Goal: Task Accomplishment & Management: Manage account settings

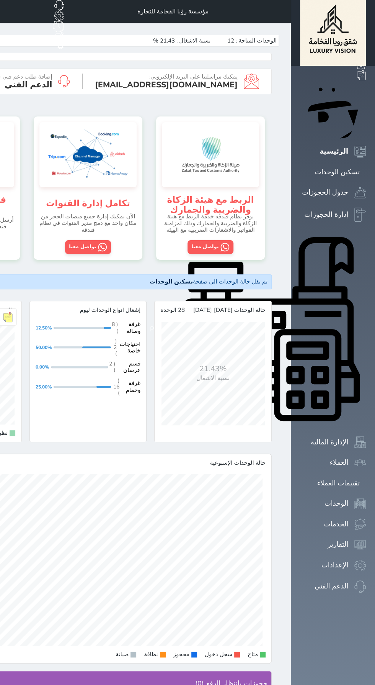
click at [282, 11] on span at bounding box center [282, 11] width 0 height 0
click at [343, 167] on div "تسكين الوحدات" at bounding box center [337, 172] width 45 height 11
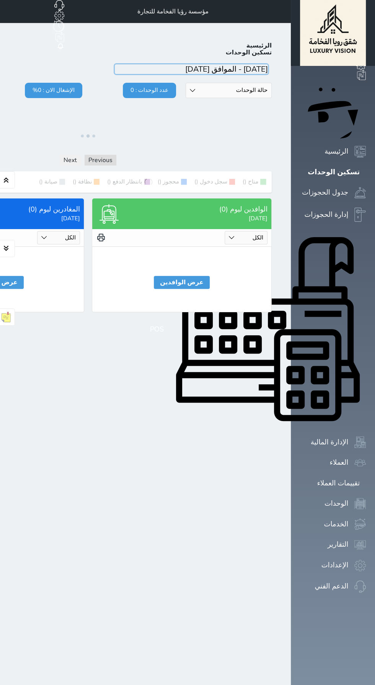
click at [268, 64] on input "input" at bounding box center [191, 69] width 153 height 10
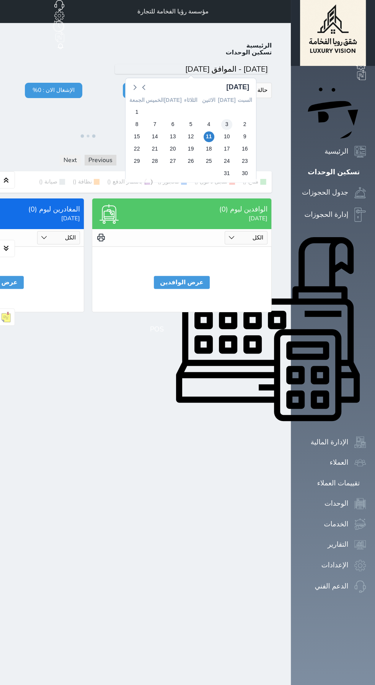
click at [232, 119] on span "3" at bounding box center [226, 124] width 11 height 11
type input "[DATE] - الموافق [DATE]"
click at [257, 118] on div "[DATE] [DATE] [DATE] [DATE] [DATE] [DATE] [DATE] [DATE] 26 27 28 29 30 31 1 2 3…" at bounding box center [190, 128] width 131 height 109
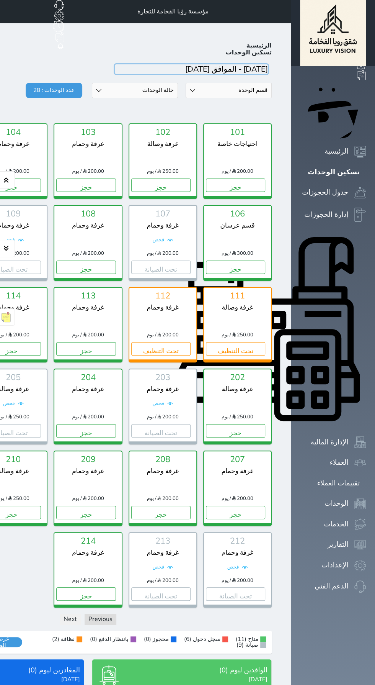
click at [268, 64] on input "input" at bounding box center [191, 69] width 153 height 10
click at [272, 41] on link "الرئيسية" at bounding box center [260, 45] width 26 height 8
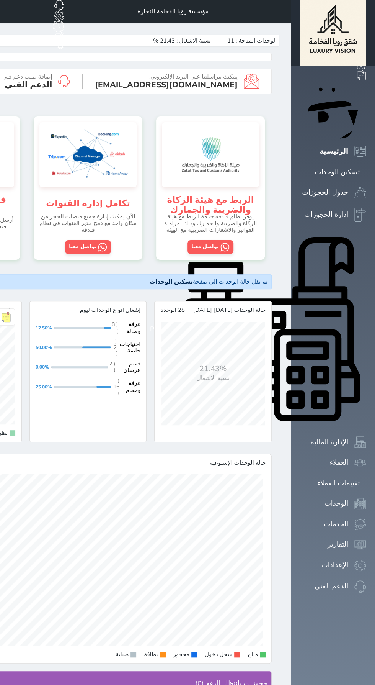
click at [282, 11] on span at bounding box center [282, 11] width 0 height 0
click at [347, 187] on div "جدول الحجوزات" at bounding box center [325, 192] width 46 height 11
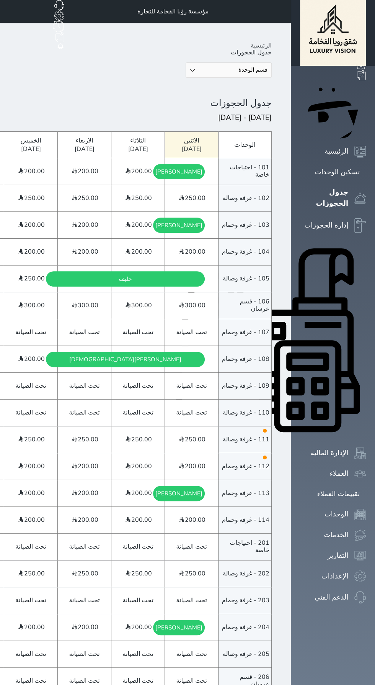
click at [181, 351] on div "[PERSON_NAME][DEMOGRAPHIC_DATA]" at bounding box center [125, 358] width 112 height 15
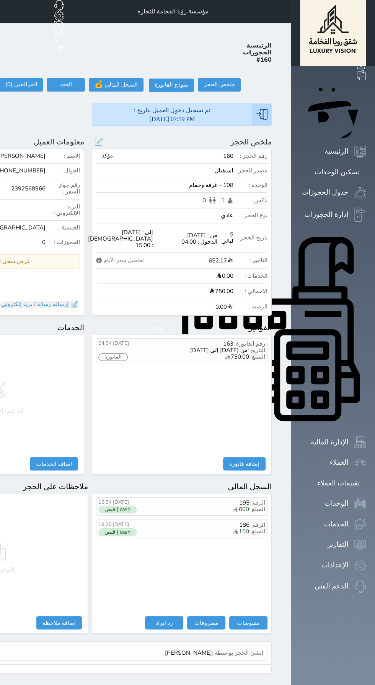
click at [268, 234] on div "تاريخ الحجز :" at bounding box center [250, 237] width 34 height 7
click at [144, 257] on div "تفاصيل سعر الأيام" at bounding box center [120, 260] width 48 height 6
click at [103, 137] on button at bounding box center [99, 142] width 10 height 10
select select "98129"
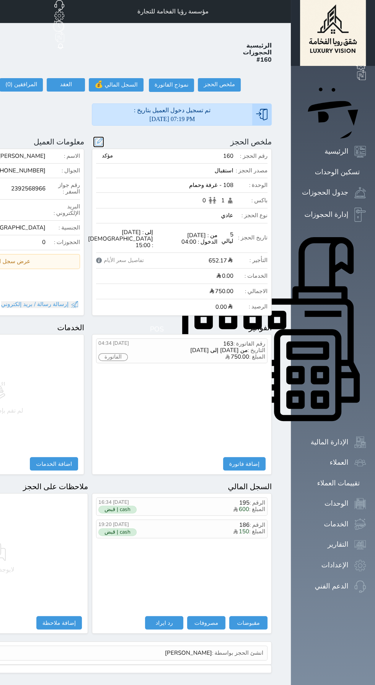
select select
type input "750.00"
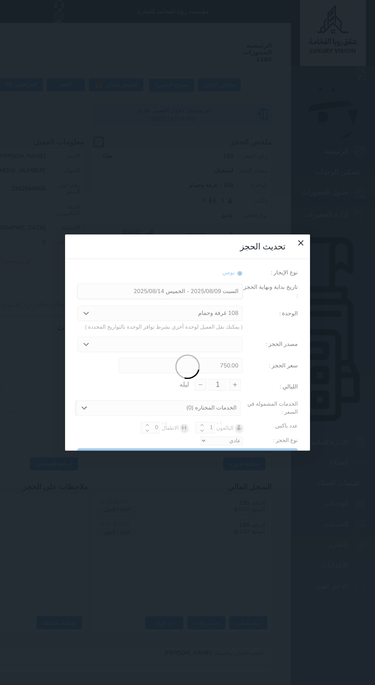
type input "5"
select select "33413"
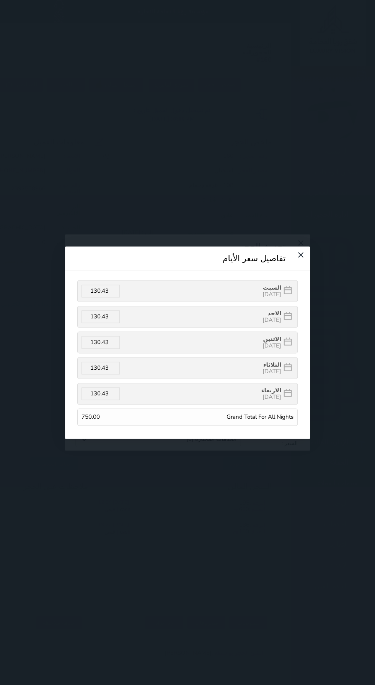
click at [134, 382] on div "[DATE] 130.43" at bounding box center [187, 393] width 221 height 22
click at [82, 387] on input "130.43" at bounding box center [101, 393] width 38 height 13
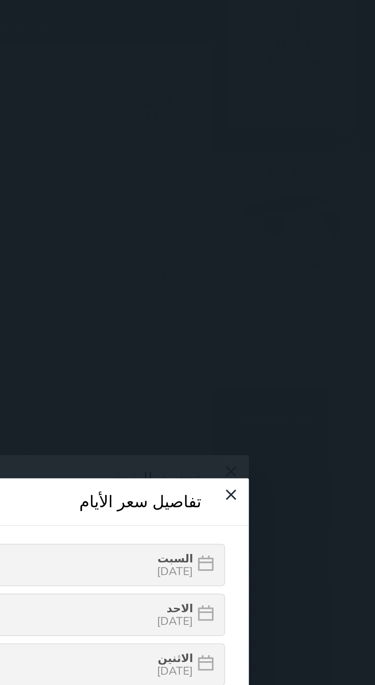
click at [292, 286] on icon at bounding box center [288, 290] width 8 height 8
click at [290, 387] on icon at bounding box center [287, 392] width 11 height 11
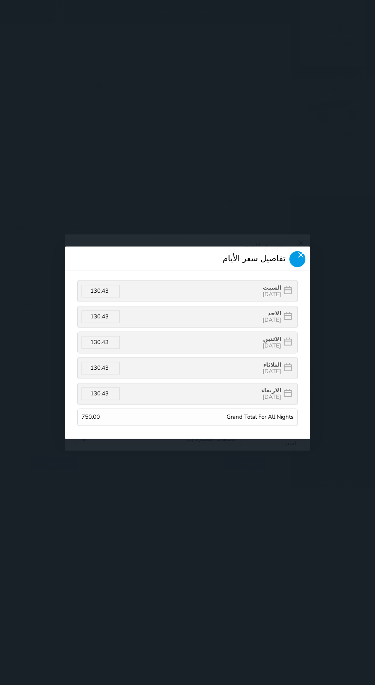
click at [289, 251] on div at bounding box center [297, 259] width 16 height 16
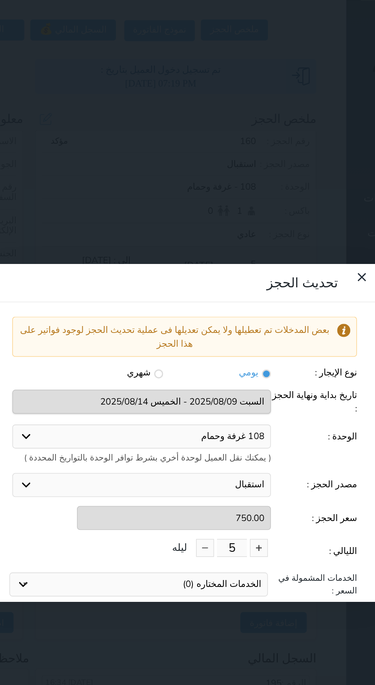
click at [224, 410] on div "الليالي : 5 ليله" at bounding box center [187, 417] width 221 height 15
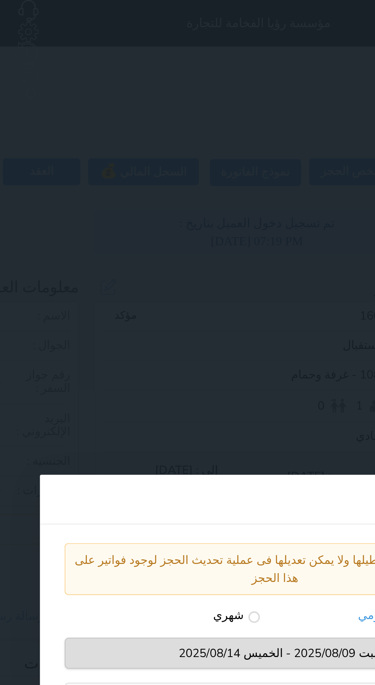
click at [296, 238] on icon at bounding box center [300, 242] width 9 height 9
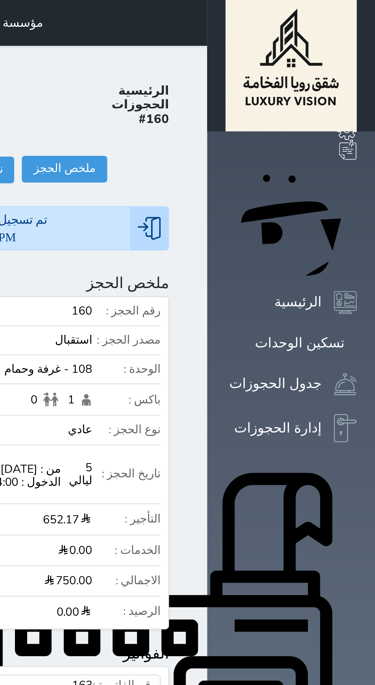
click at [282, 11] on span at bounding box center [282, 11] width 0 height 0
click at [248, 167] on li "مصدر الحجز : استقبال" at bounding box center [182, 172] width 172 height 11
click at [272, 41] on link "الرئيسية" at bounding box center [260, 45] width 26 height 8
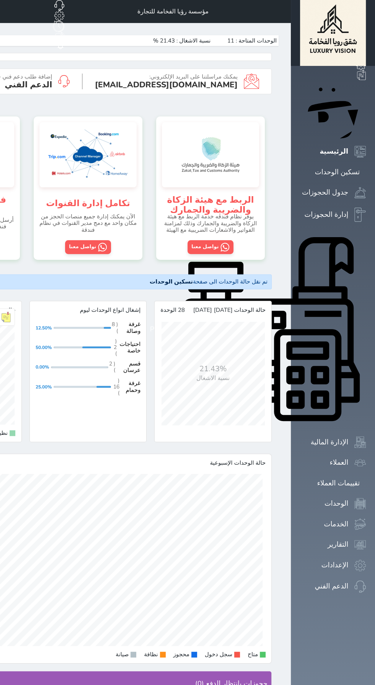
scroll to position [382735, 382735]
click at [282, 11] on span at bounding box center [282, 11] width 0 height 0
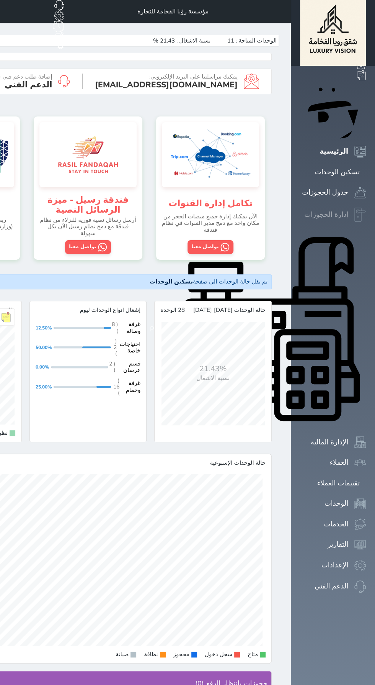
click at [348, 209] on div "إدارة الحجوزات" at bounding box center [326, 214] width 44 height 11
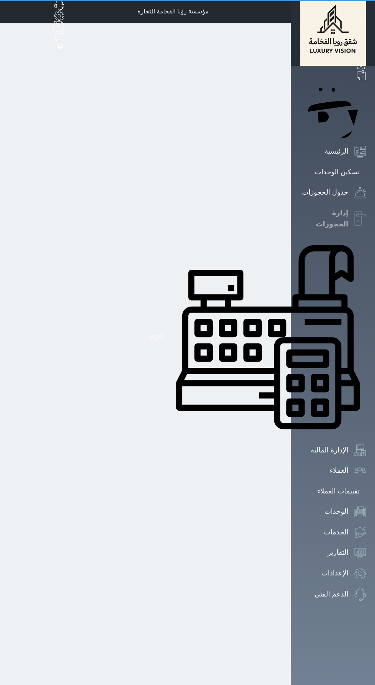
select select "open_all"
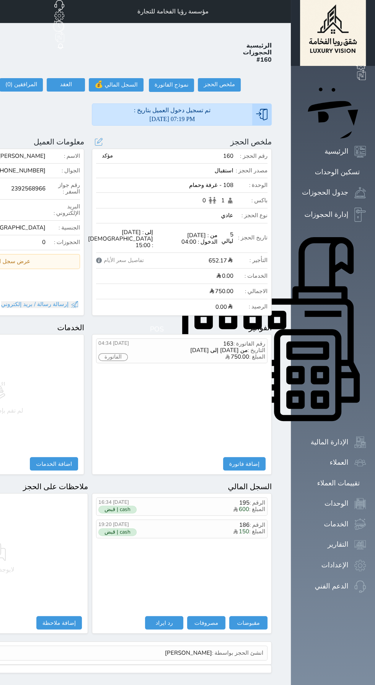
click at [268, 212] on div "نوع الحجز :" at bounding box center [250, 215] width 34 height 7
click at [218, 239] on p "الدخول : 04:00" at bounding box center [189, 242] width 57 height 7
click at [268, 234] on div "تاريخ الحجز :" at bounding box center [250, 237] width 34 height 7
click at [103, 137] on button at bounding box center [99, 142] width 10 height 10
select select "98129"
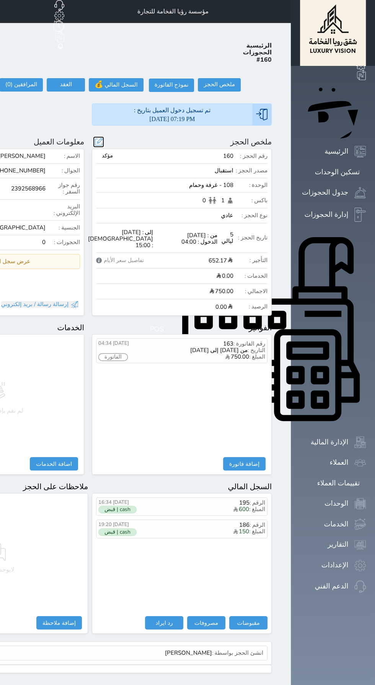
select select
type input "750.00"
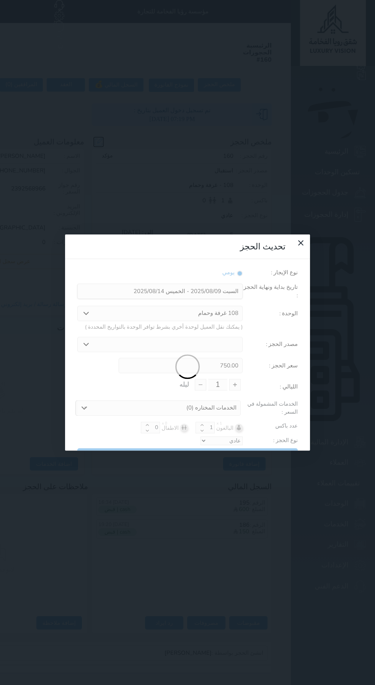
type input "5"
select select "33413"
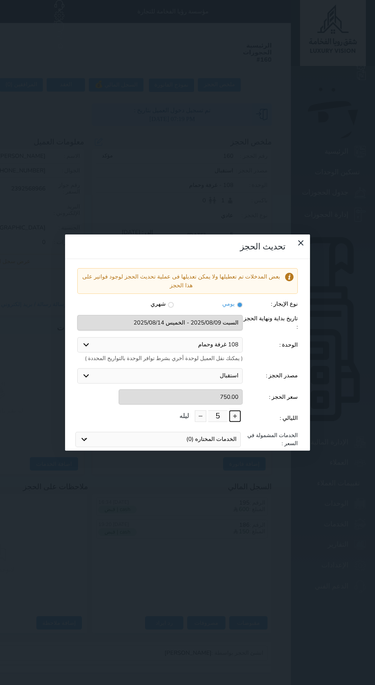
click at [236, 410] on button at bounding box center [234, 415] width 11 height 11
type input "6"
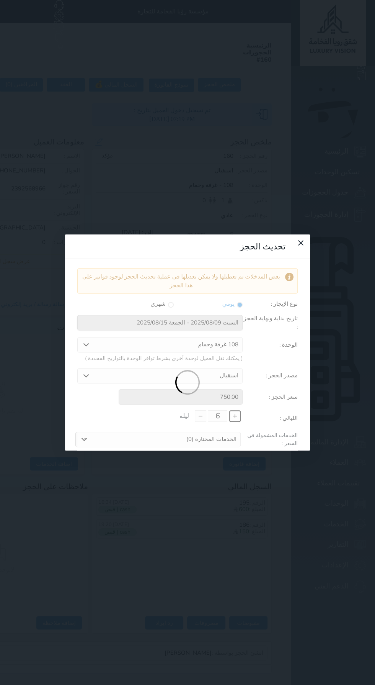
type input "900.00"
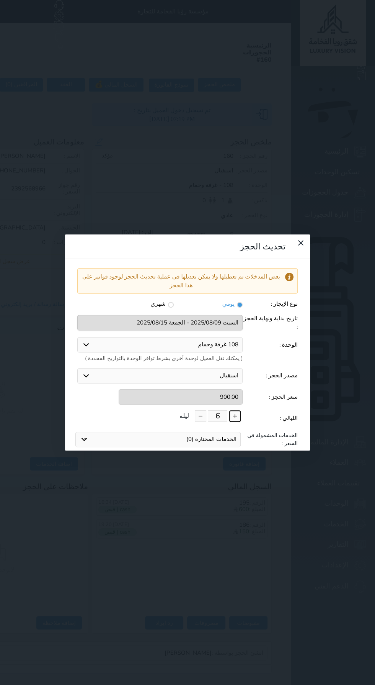
click at [238, 410] on button at bounding box center [234, 415] width 11 height 11
type input "7"
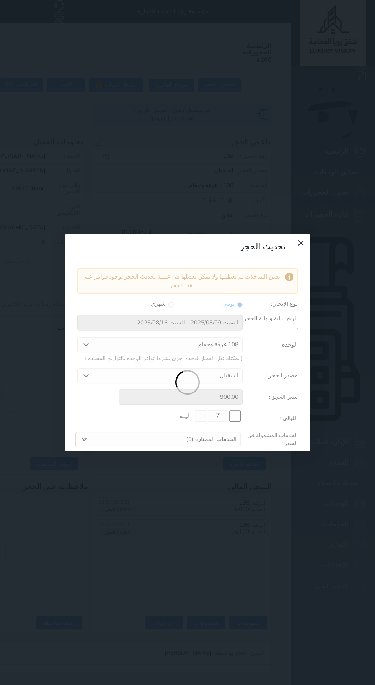
type input "1050.00"
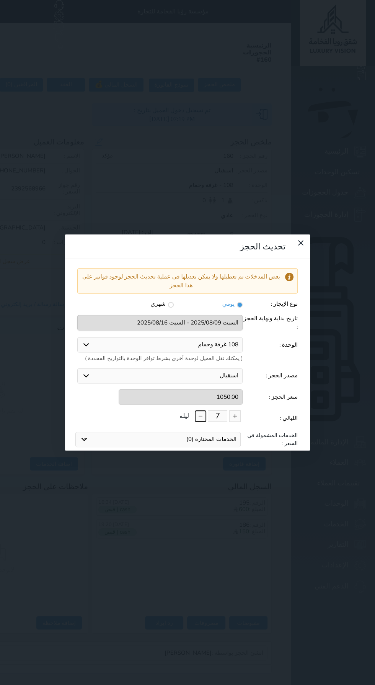
click at [204, 410] on button at bounding box center [200, 415] width 11 height 11
type input "6"
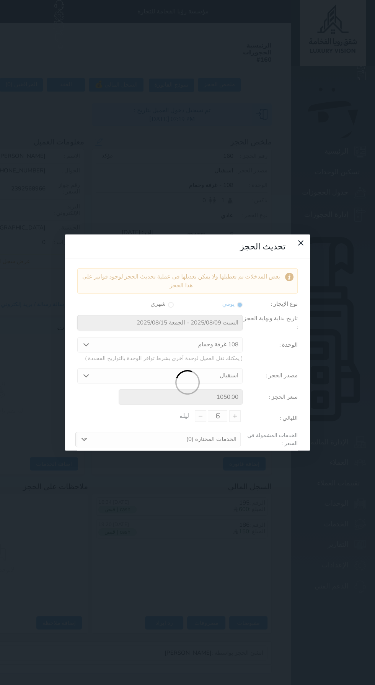
click at [203, 268] on div "Loading" at bounding box center [187, 382] width 221 height 229
type input "900.00"
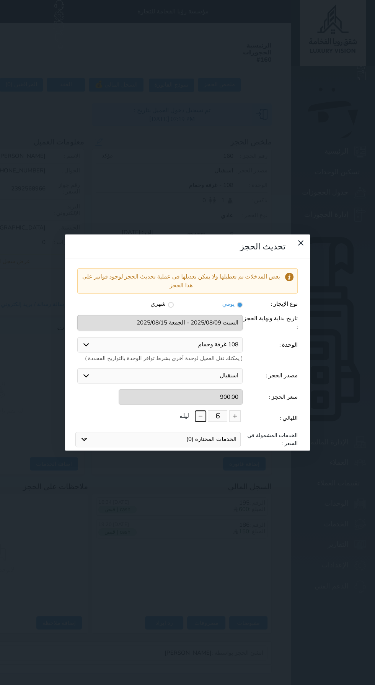
click at [203, 410] on button at bounding box center [200, 415] width 11 height 11
type input "5"
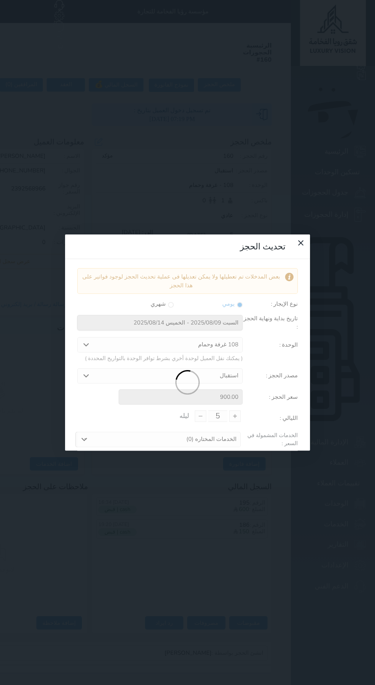
type input "750.00"
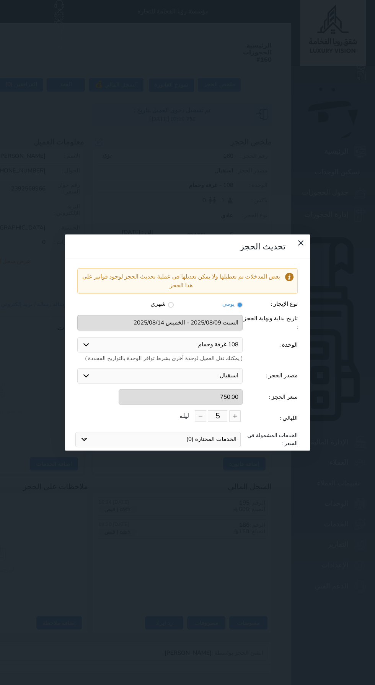
scroll to position [39, 0]
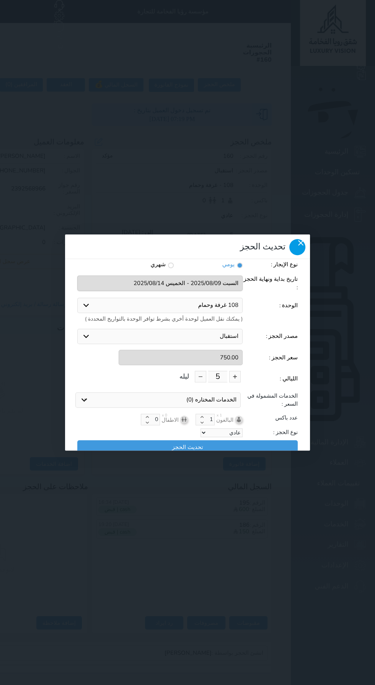
click at [298, 240] on icon at bounding box center [300, 242] width 5 height 5
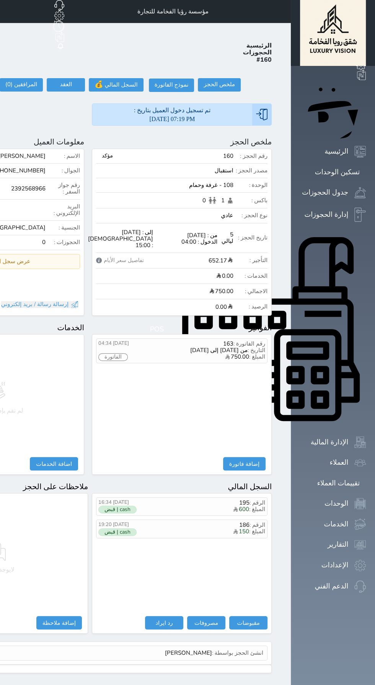
click at [291, 11] on div "مؤسسة رؤيا الفخامة للتجارة حجز جماعي جديد حجز جديد غير مرتبط مع منصة زاتكا المر…" at bounding box center [88, 11] width 406 height 23
click at [282, 11] on span at bounding box center [282, 11] width 0 height 0
click at [356, 70] on icon at bounding box center [361, 65] width 10 height 10
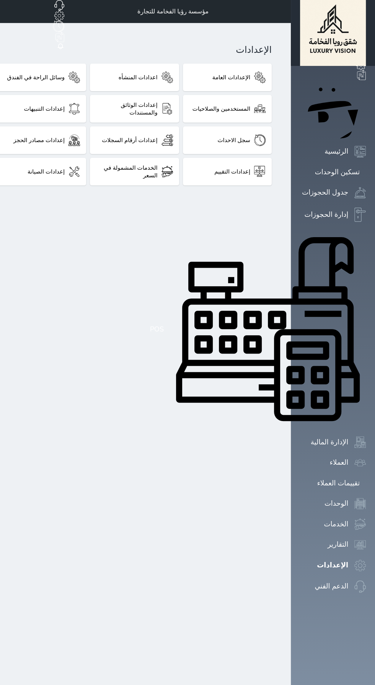
click at [282, 11] on span at bounding box center [282, 11] width 0 height 0
click at [356, 60] on icon at bounding box center [361, 54] width 10 height 11
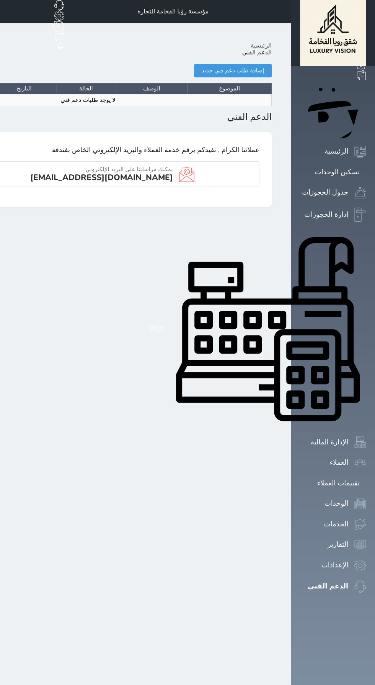
click at [272, 41] on link "الرئيسية" at bounding box center [261, 45] width 21 height 8
